Goal: Check status: Check status

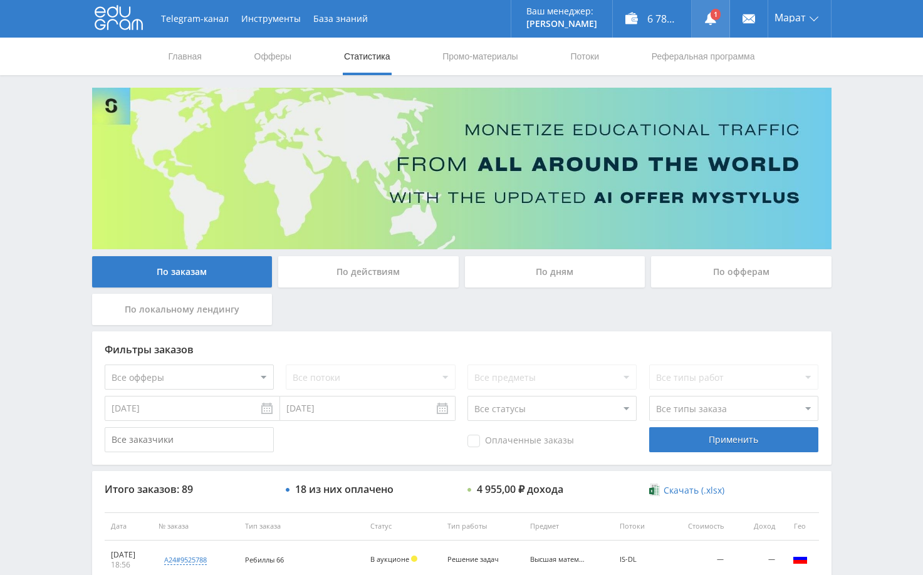
click at [710, 15] on link at bounding box center [711, 19] width 38 height 38
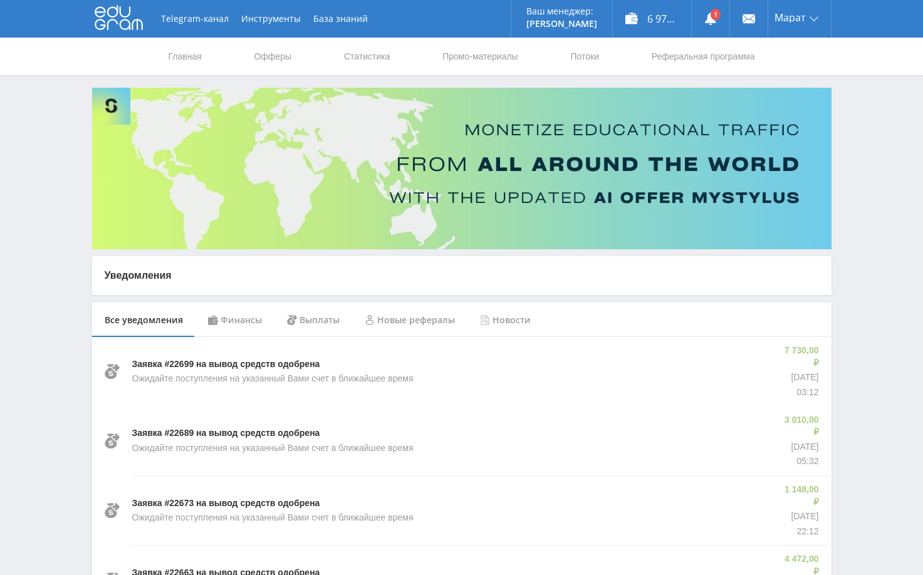
click at [264, 318] on div "Финансы" at bounding box center [235, 320] width 79 height 35
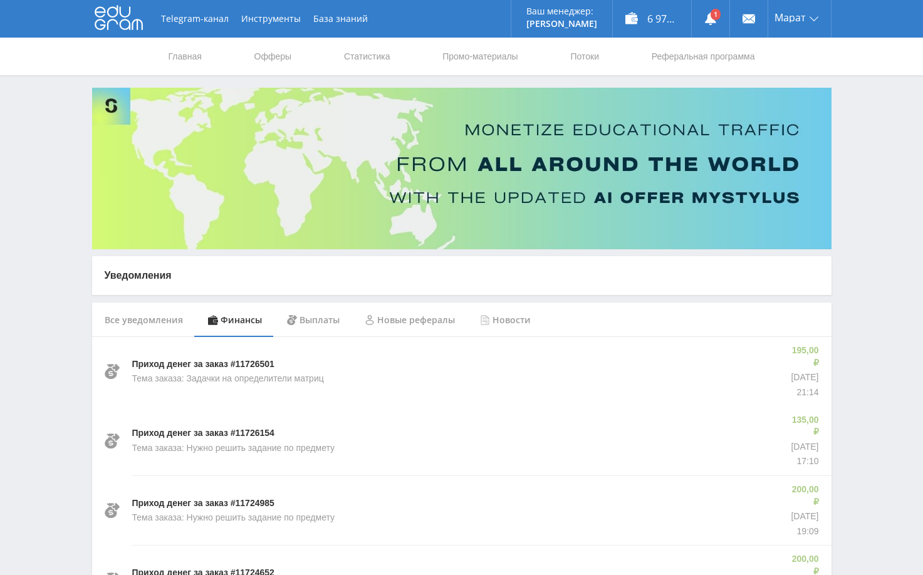
click at [358, 53] on link "Статистика" at bounding box center [367, 57] width 49 height 38
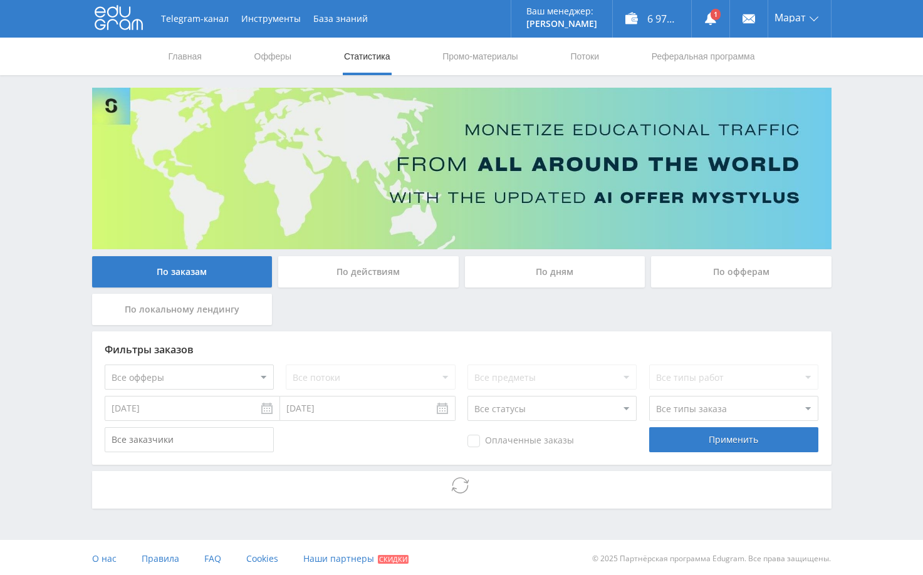
click at [850, 290] on div "Telegram-канал Инструменты База знаний Ваш менеджер: Alex Alex Online @edugram_…" at bounding box center [461, 289] width 923 height 578
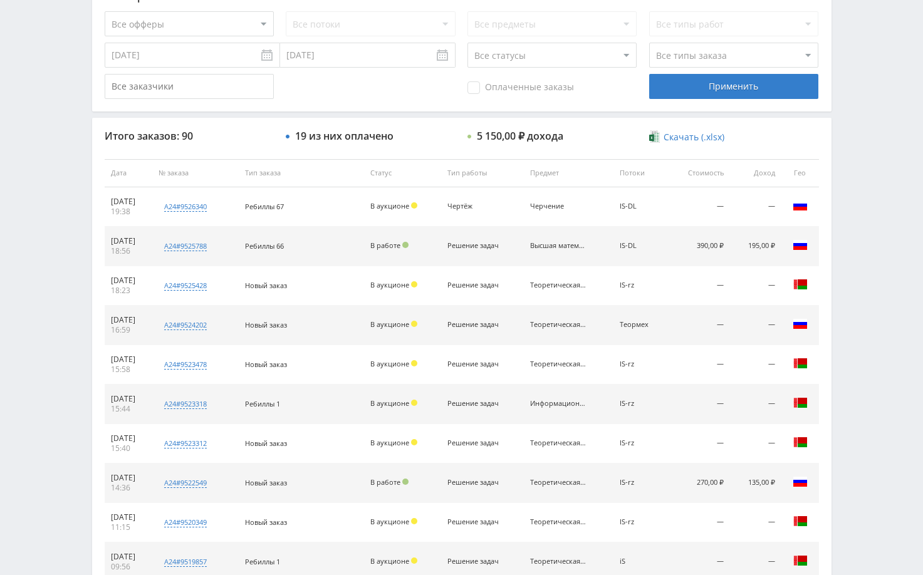
scroll to position [313, 0]
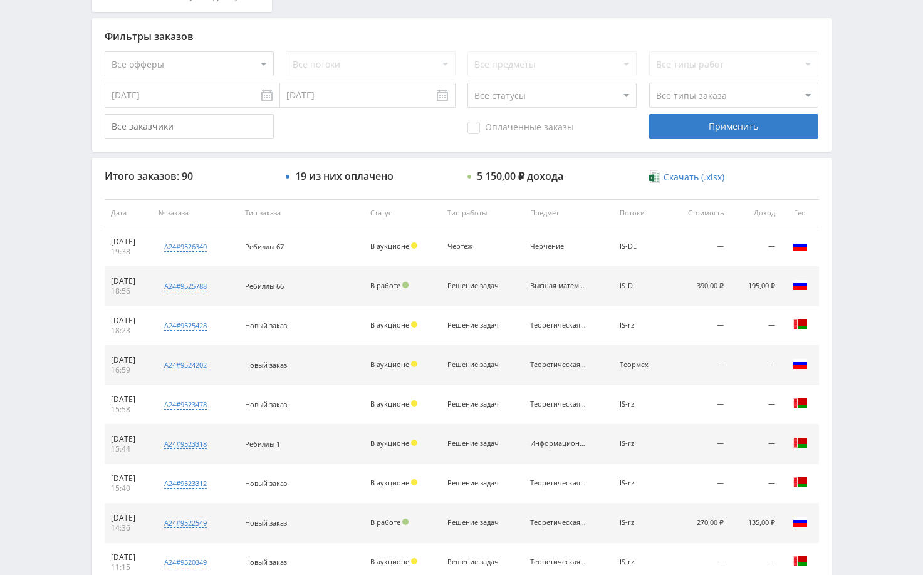
click at [847, 284] on div "Telegram-канал Инструменты База знаний Ваш менеджер: Alex Alex Online @edugram_…" at bounding box center [461, 213] width 923 height 1052
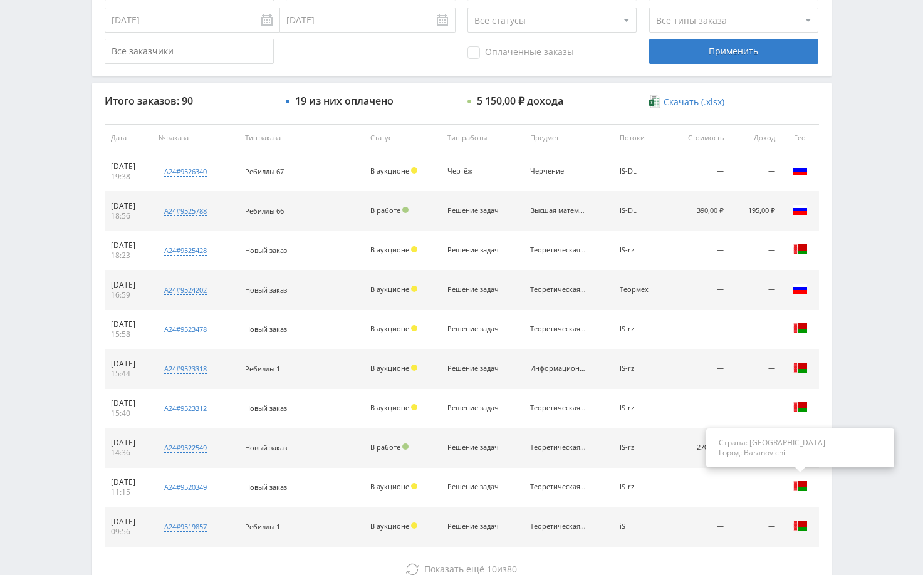
scroll to position [477, 0]
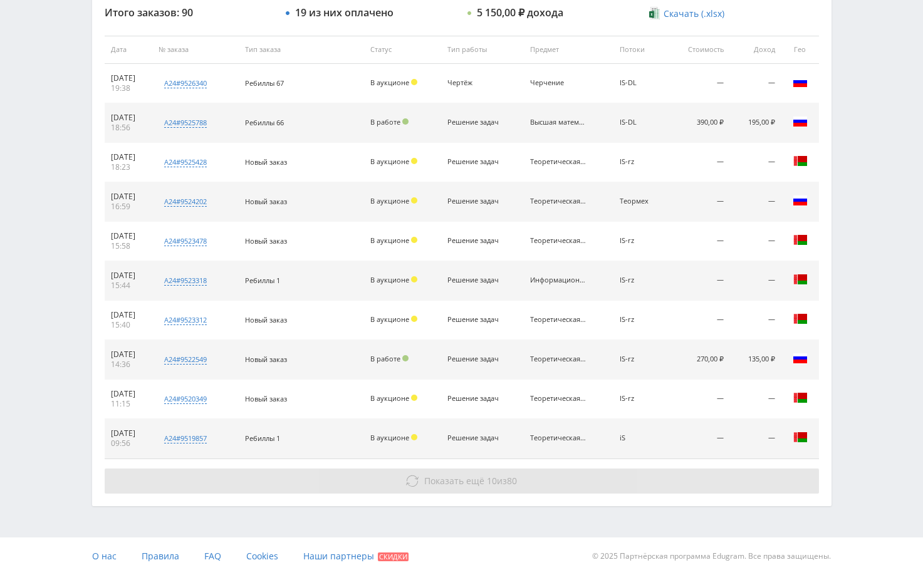
click at [653, 487] on button "Показать ещё 10 из 80" at bounding box center [462, 481] width 715 height 25
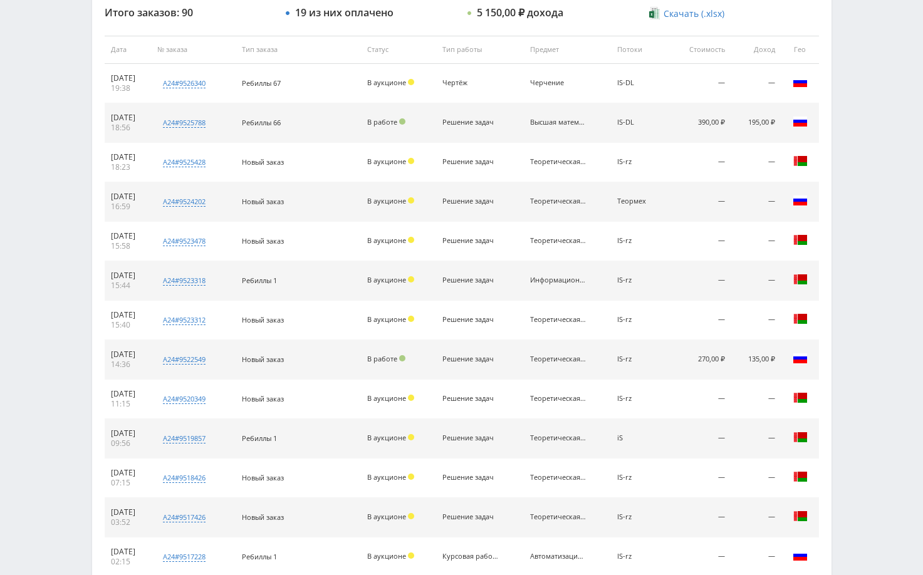
click at [854, 295] on div "Telegram-канал Инструменты База знаний Ваш менеджер: Alex Alex Online @edugram_…" at bounding box center [461, 246] width 923 height 1447
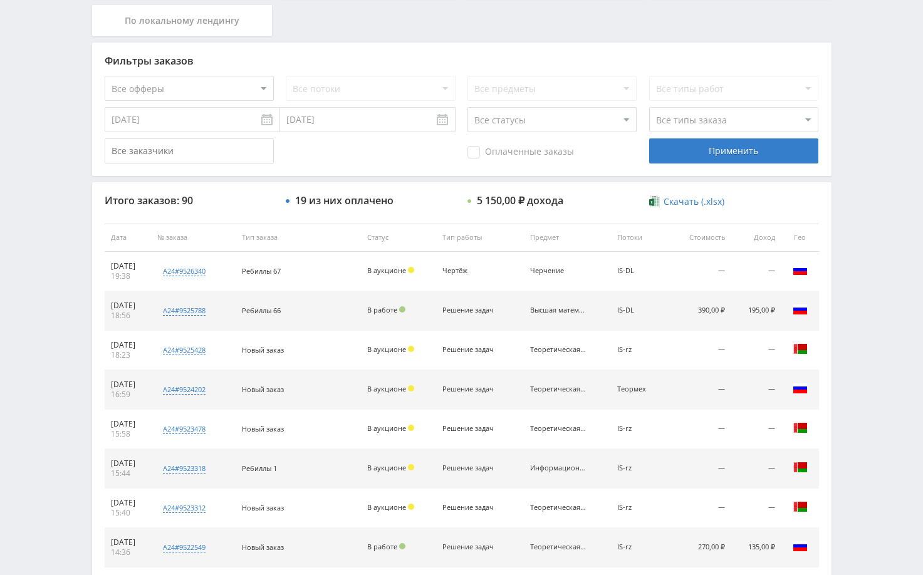
click at [863, 194] on div "Telegram-канал Инструменты База знаний Ваш менеджер: Alex Alex Online @edugram_…" at bounding box center [461, 434] width 923 height 1447
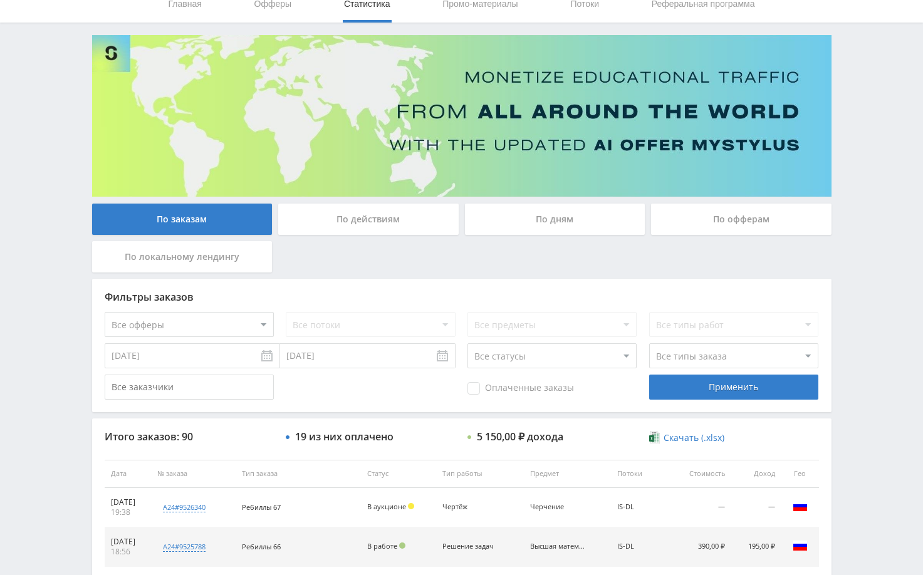
scroll to position [38, 0]
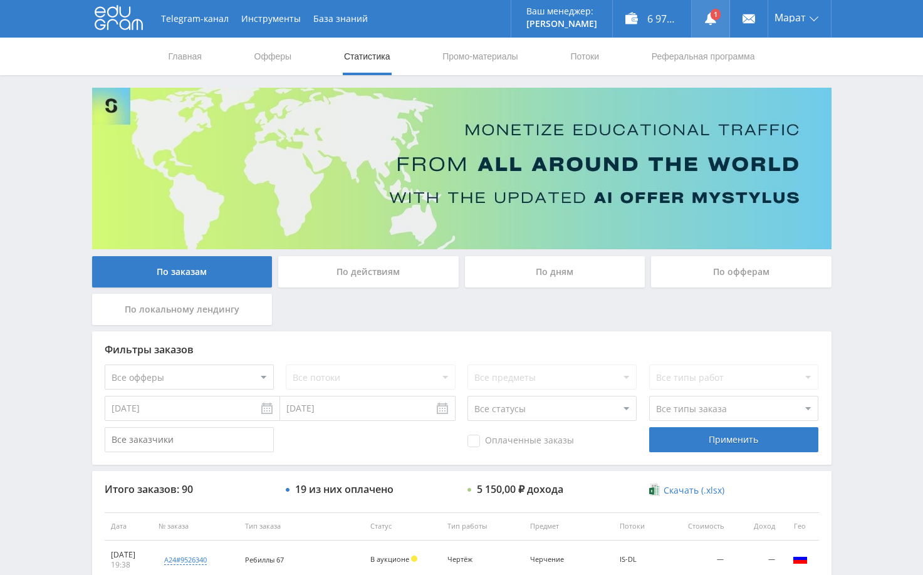
click at [718, 16] on link at bounding box center [711, 19] width 38 height 38
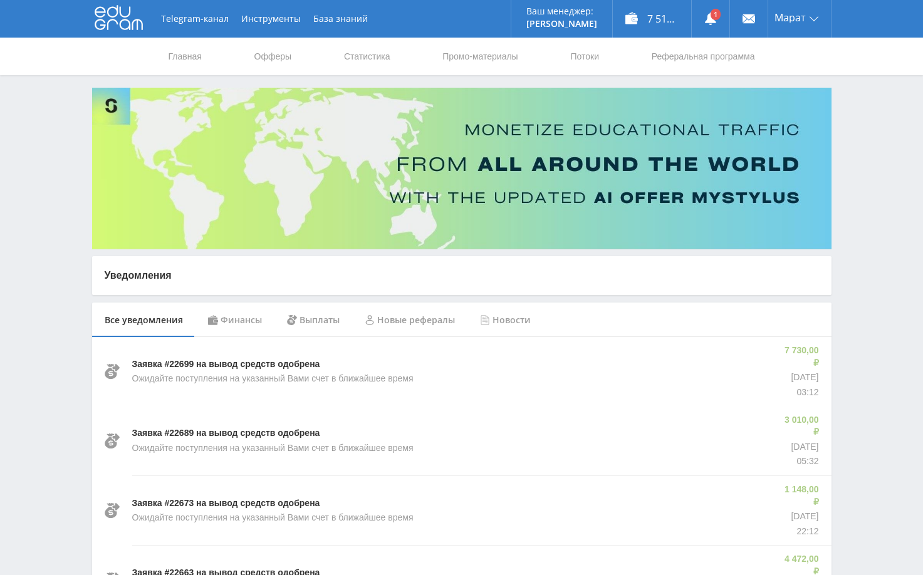
click at [233, 320] on div "Финансы" at bounding box center [235, 320] width 79 height 35
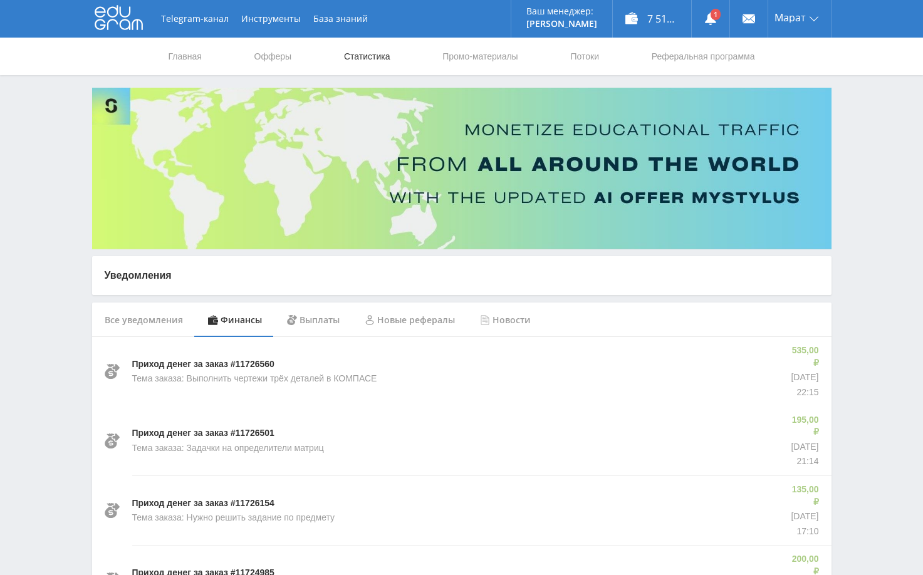
click at [373, 60] on link "Статистика" at bounding box center [367, 57] width 49 height 38
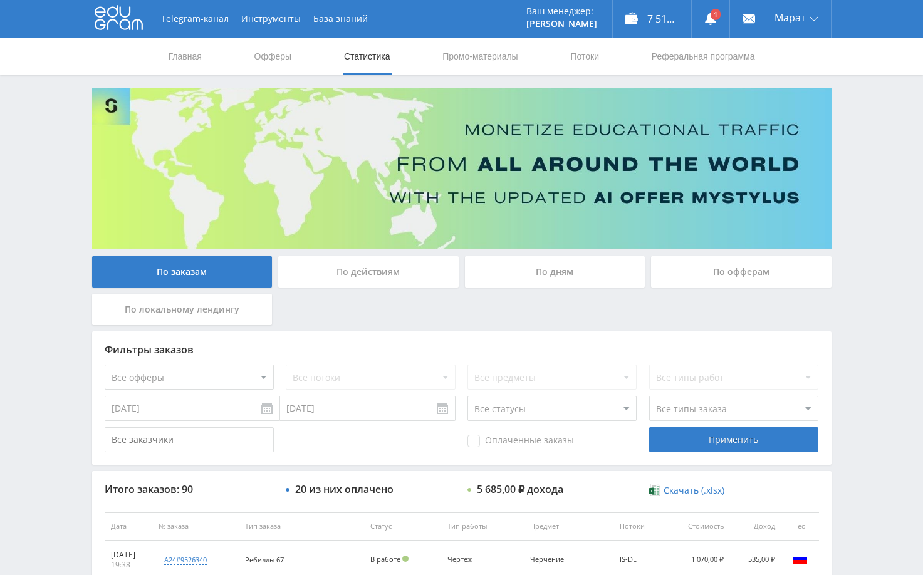
click at [854, 212] on div "Telegram-канал Инструменты База знаний Ваш менеджер: Alex Alex Online @edugram_…" at bounding box center [461, 526] width 923 height 1052
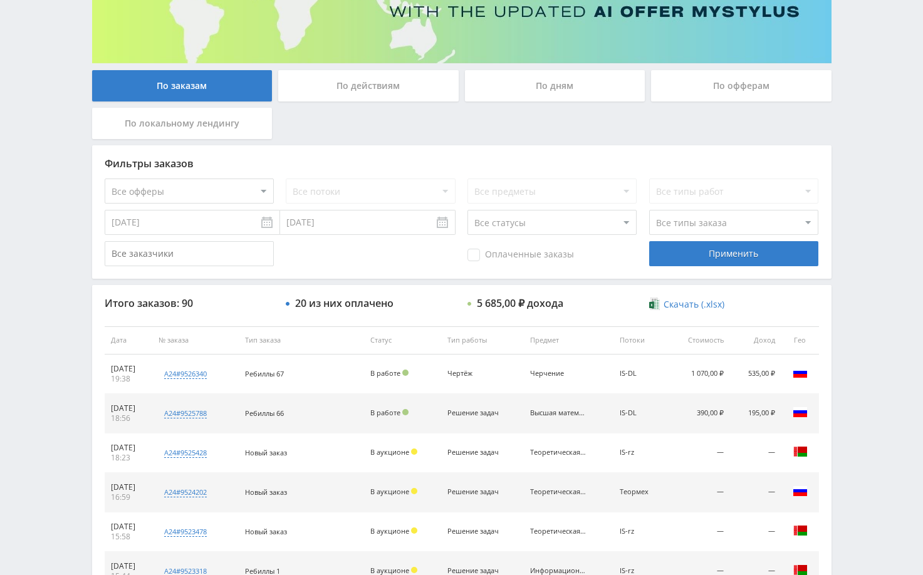
scroll to position [125, 0]
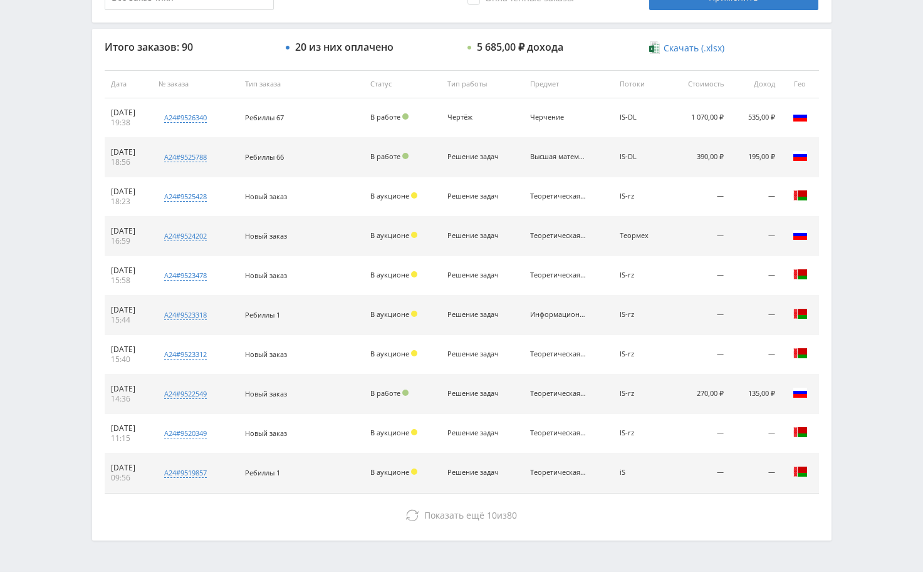
scroll to position [477, 0]
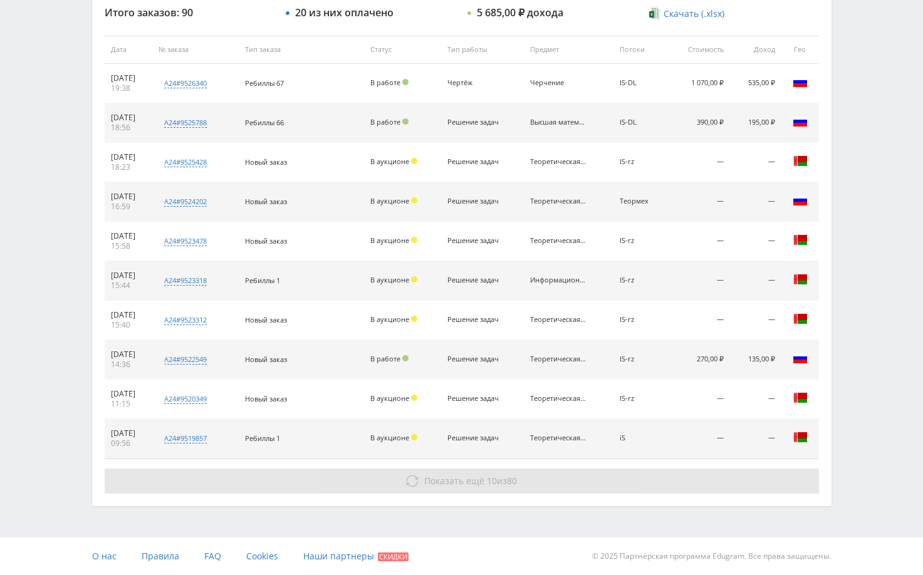
drag, startPoint x: 761, startPoint y: 481, endPoint x: 781, endPoint y: 474, distance: 21.4
click at [761, 482] on button "Показать ещё 10 из 80" at bounding box center [462, 481] width 715 height 25
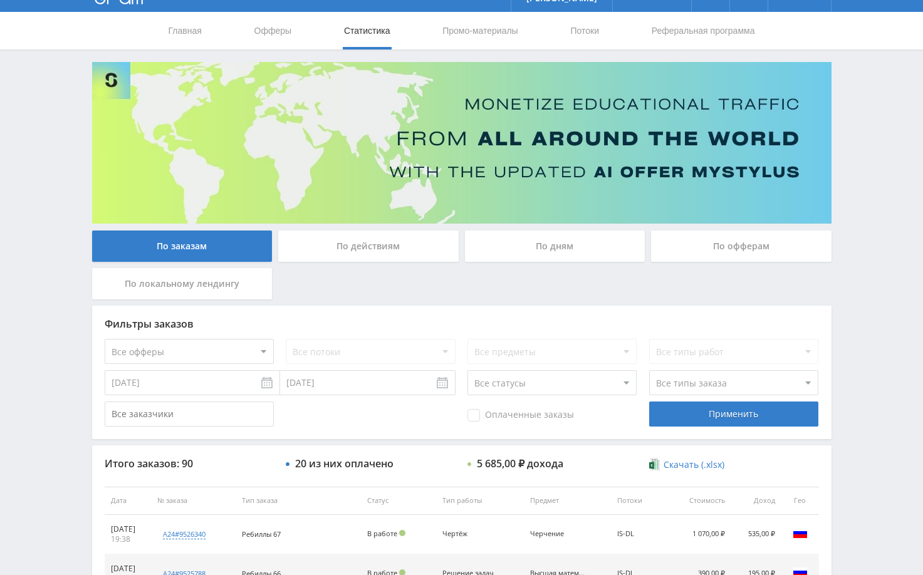
scroll to position [0, 0]
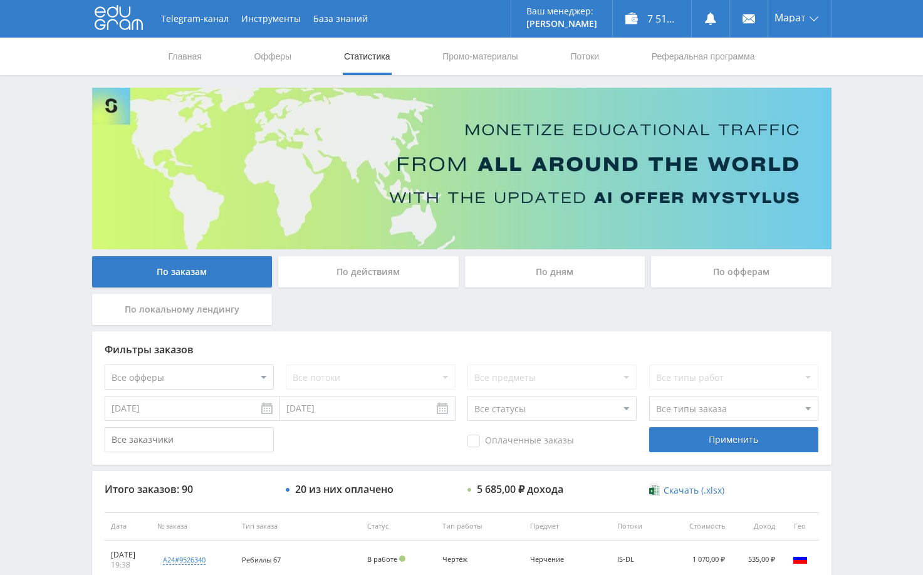
drag, startPoint x: 858, startPoint y: 345, endPoint x: 866, endPoint y: 345, distance: 7.5
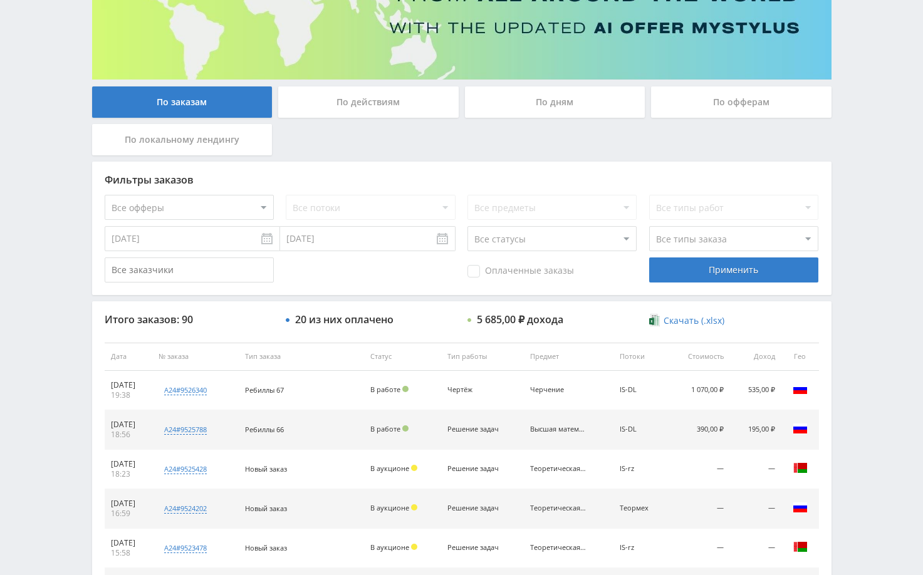
scroll to position [38, 0]
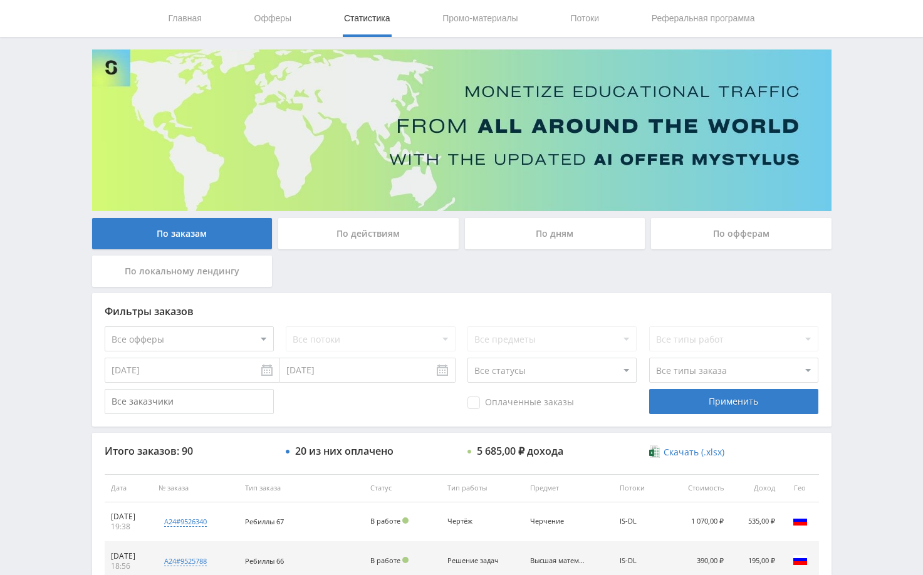
click at [543, 244] on div "По дням" at bounding box center [555, 233] width 181 height 31
click at [0, 0] on input "По дням" at bounding box center [0, 0] width 0 height 0
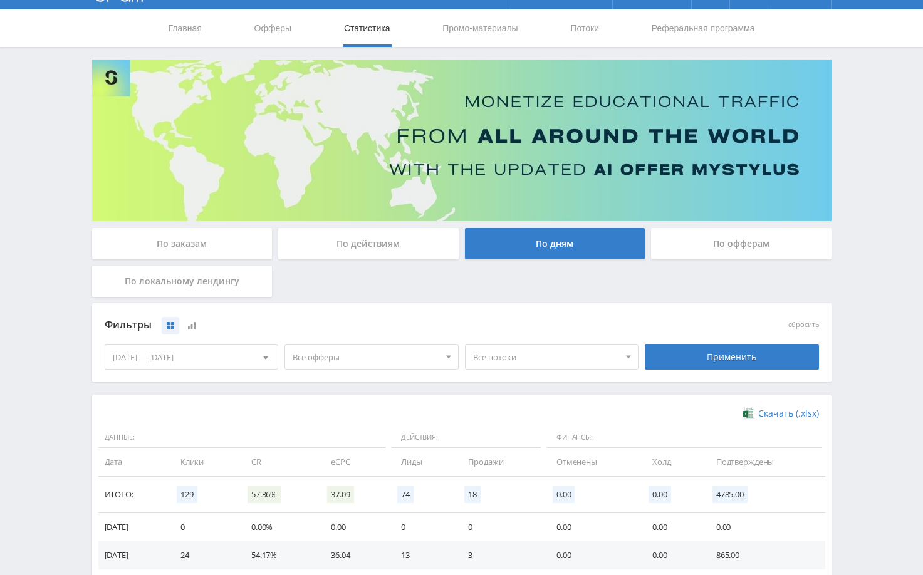
scroll to position [0, 0]
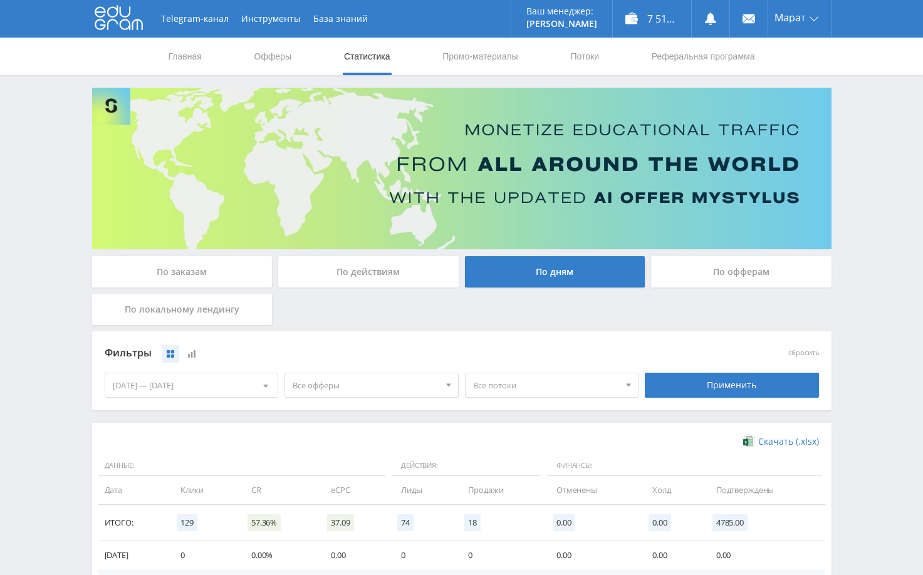
click at [230, 273] on div "По заказам" at bounding box center [182, 271] width 181 height 31
click at [0, 0] on input "По заказам" at bounding box center [0, 0] width 0 height 0
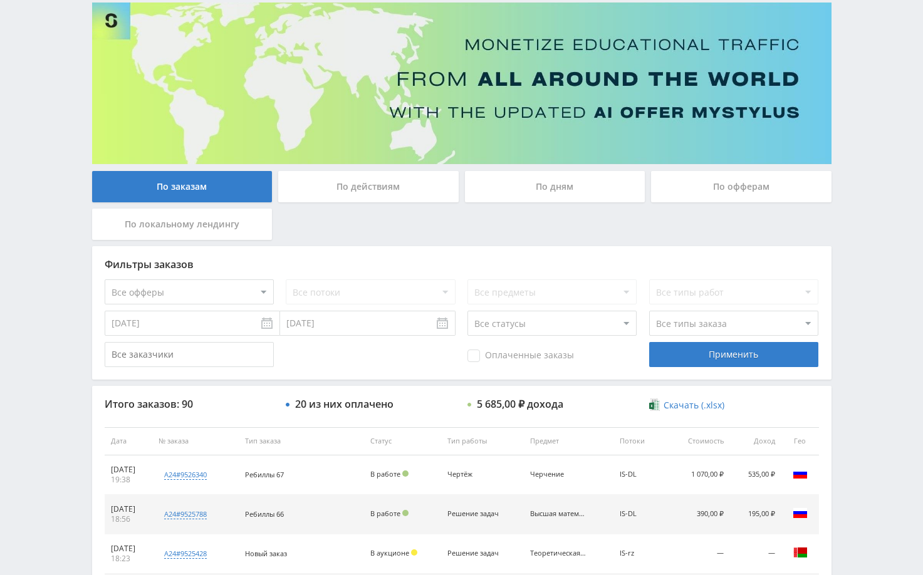
scroll to position [63, 0]
